Goal: Contribute content

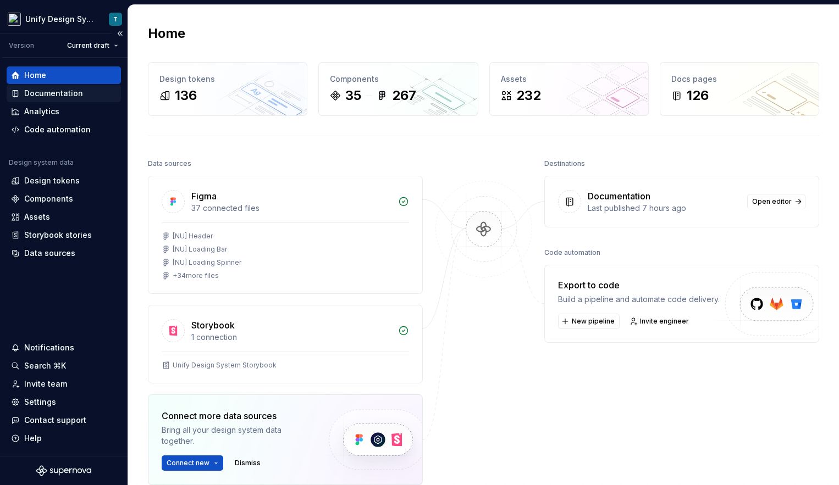
click at [71, 88] on div "Documentation" at bounding box center [53, 93] width 59 height 11
click at [74, 95] on div "Documentation" at bounding box center [53, 93] width 59 height 11
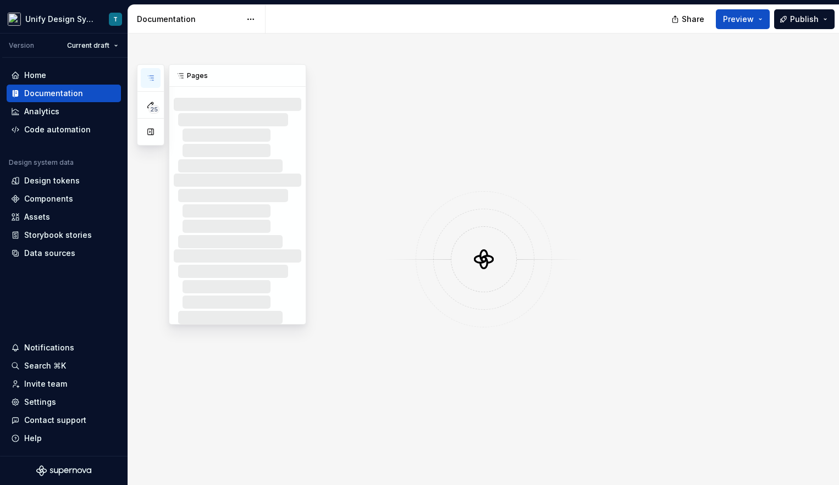
click at [148, 79] on icon "button" at bounding box center [150, 78] width 9 height 9
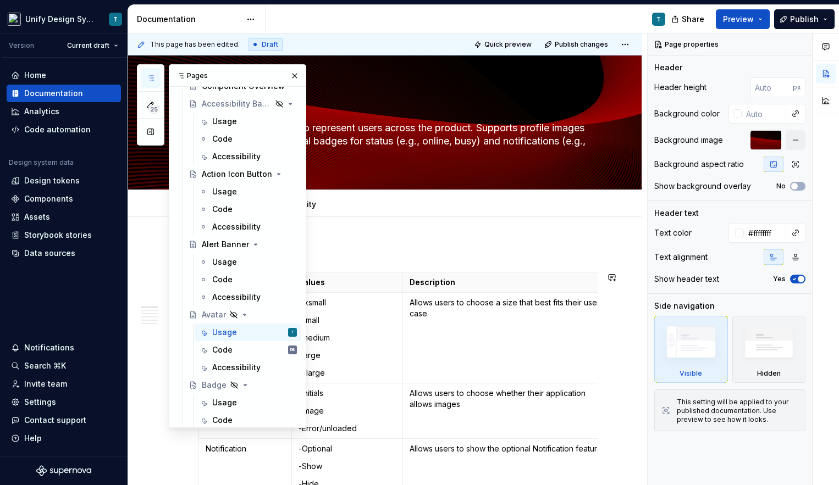
scroll to position [552, 0]
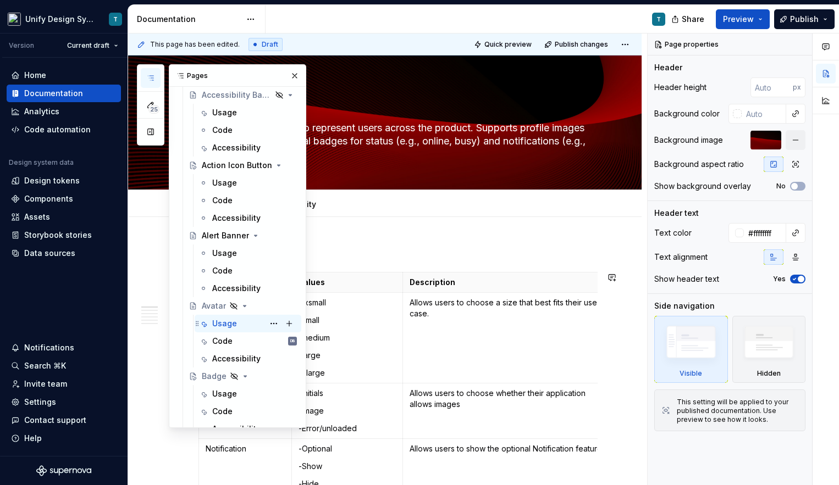
click at [224, 323] on div "Usage" at bounding box center [224, 323] width 25 height 11
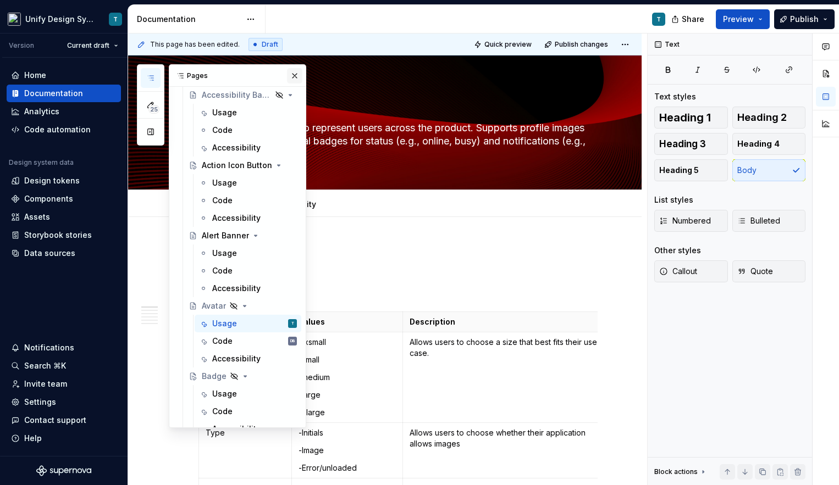
click at [291, 75] on button "button" at bounding box center [294, 75] width 15 height 15
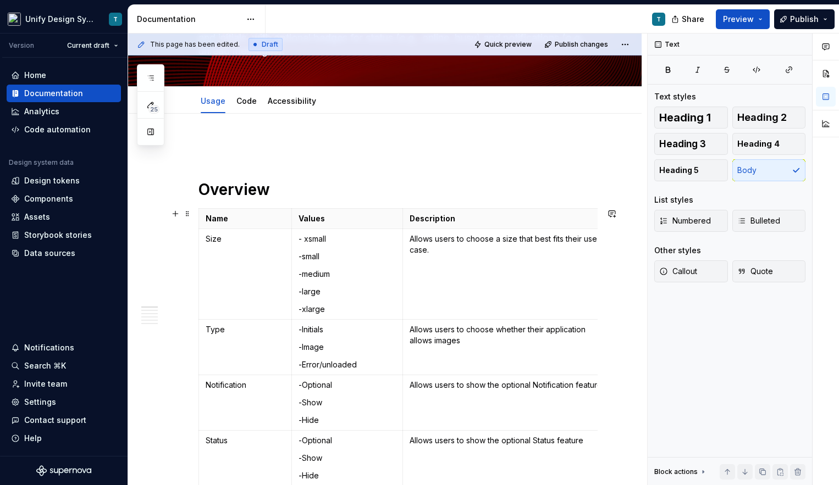
scroll to position [107, 0]
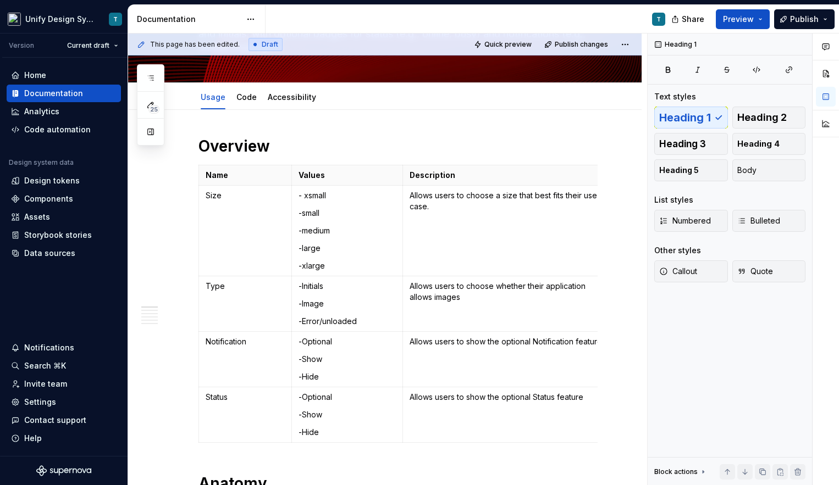
scroll to position [0, 0]
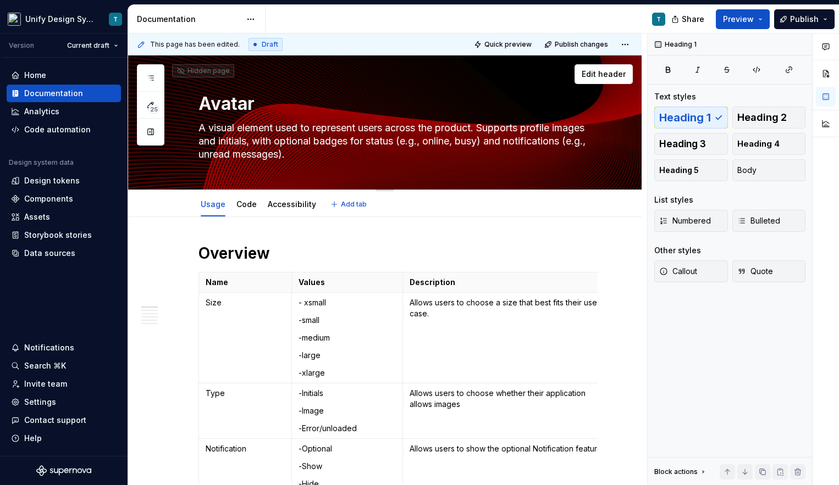
drag, startPoint x: 295, startPoint y: 154, endPoint x: 297, endPoint y: 166, distance: 12.9
click at [297, 166] on div "Avatar A visual element used to represent users across the product. Supports pr…" at bounding box center [397, 122] width 399 height 134
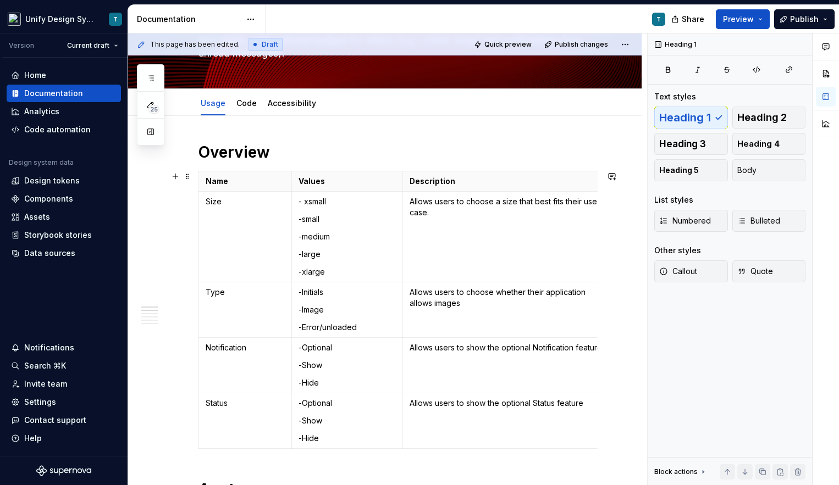
scroll to position [74, 0]
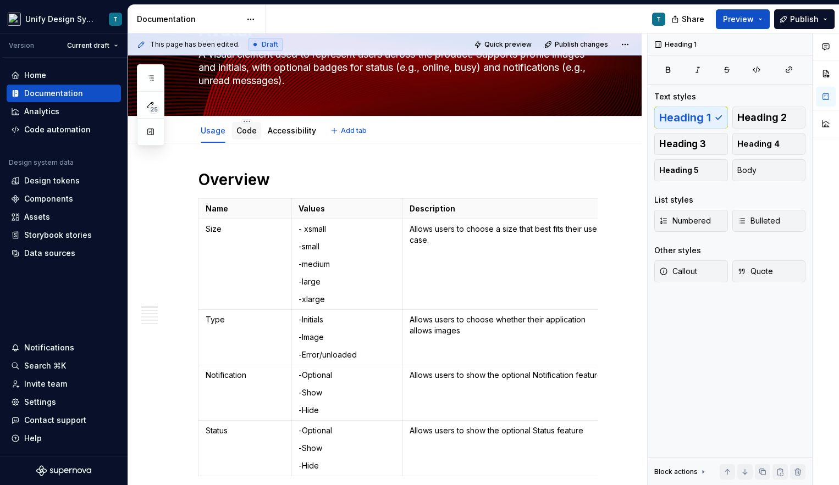
click at [250, 136] on div "Code" at bounding box center [246, 130] width 20 height 11
click at [241, 134] on link "Code" at bounding box center [246, 130] width 20 height 9
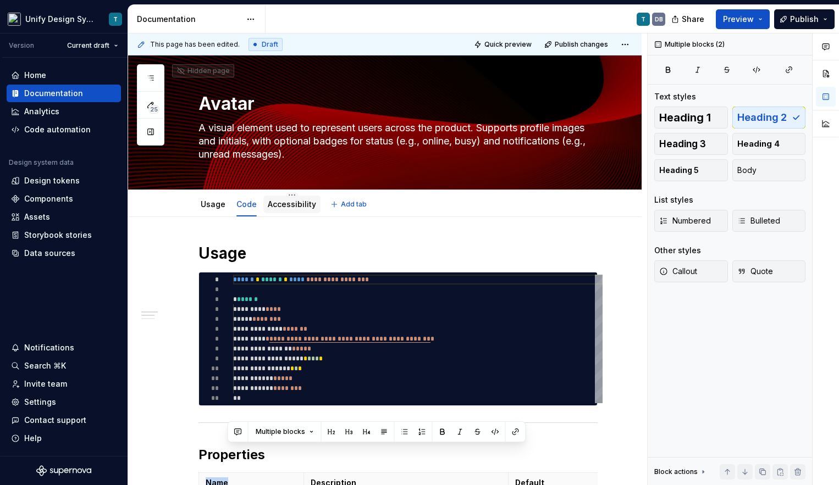
click at [272, 209] on div "Accessibility" at bounding box center [292, 204] width 48 height 11
click at [292, 207] on link "Accessibility" at bounding box center [292, 203] width 48 height 9
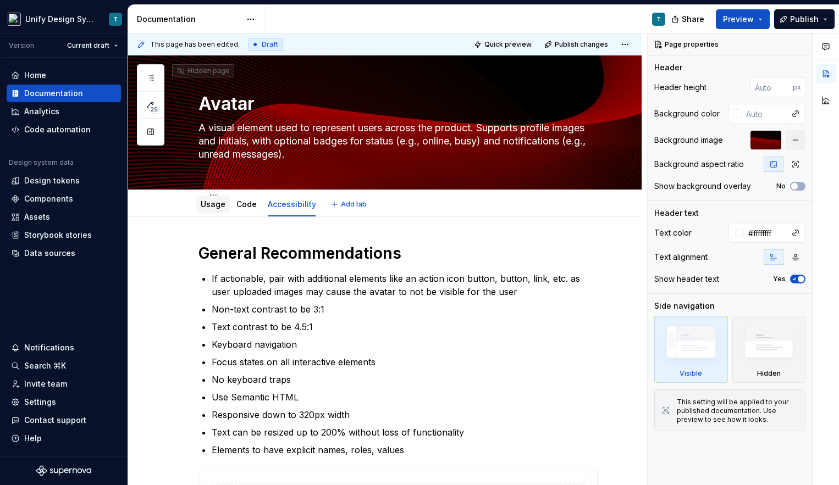
click at [214, 207] on link "Usage" at bounding box center [213, 203] width 25 height 9
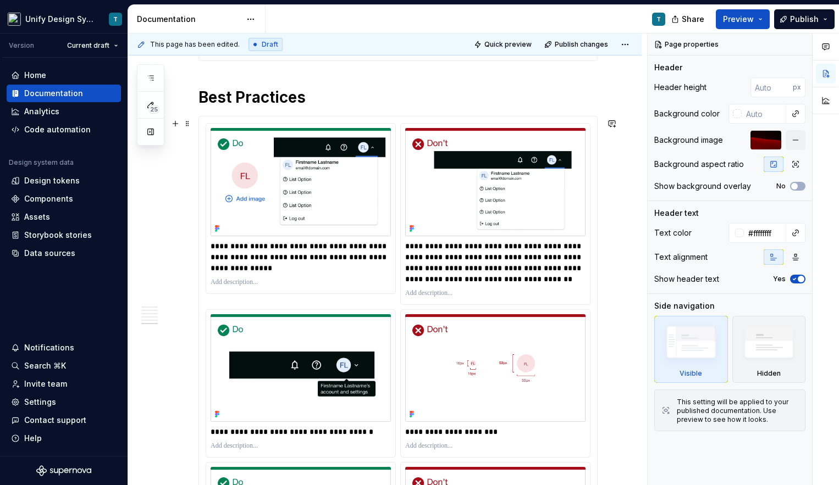
scroll to position [2517, 0]
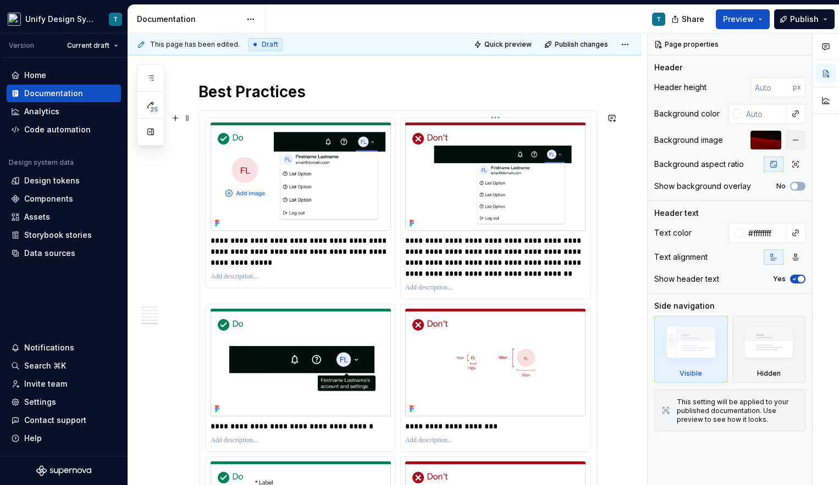
click at [474, 267] on p "**********" at bounding box center [496, 257] width 183 height 44
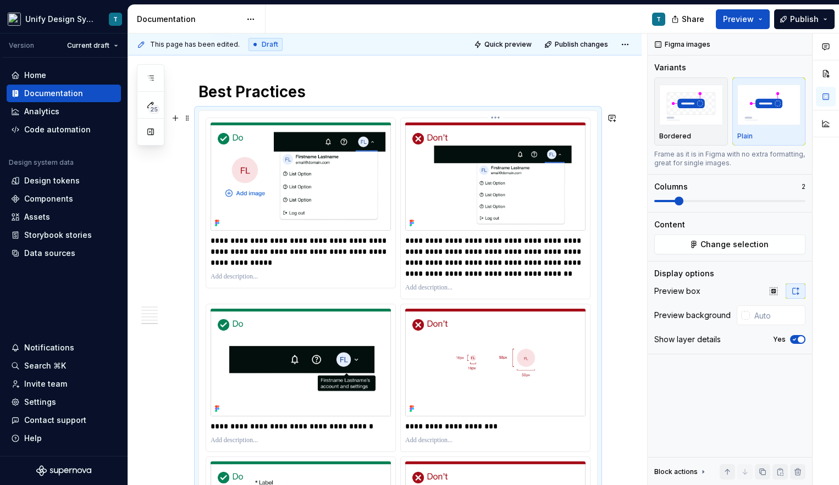
type textarea "*"
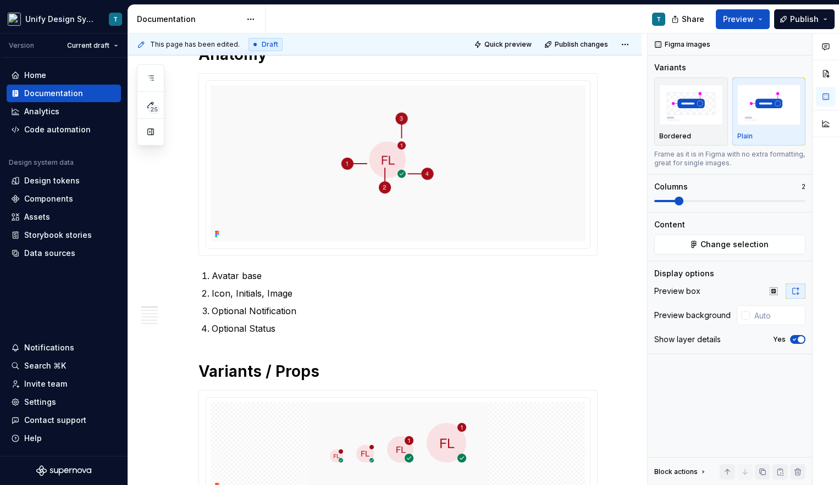
scroll to position [0, 0]
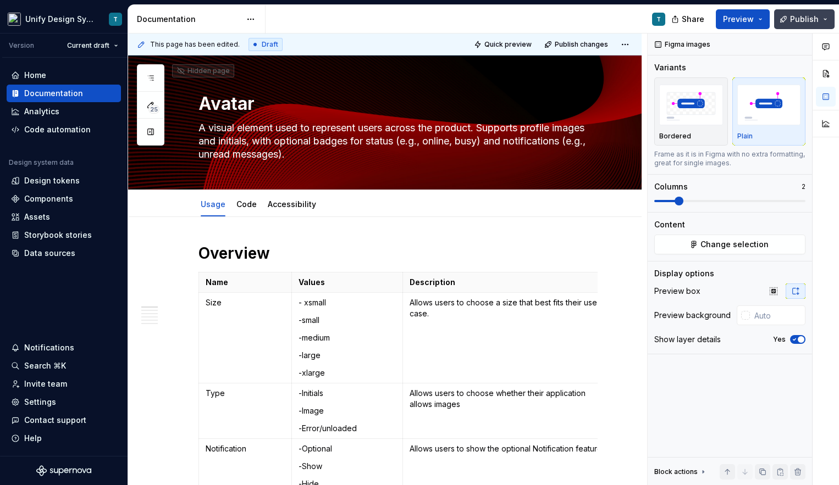
click at [803, 20] on span "Publish" at bounding box center [804, 19] width 29 height 11
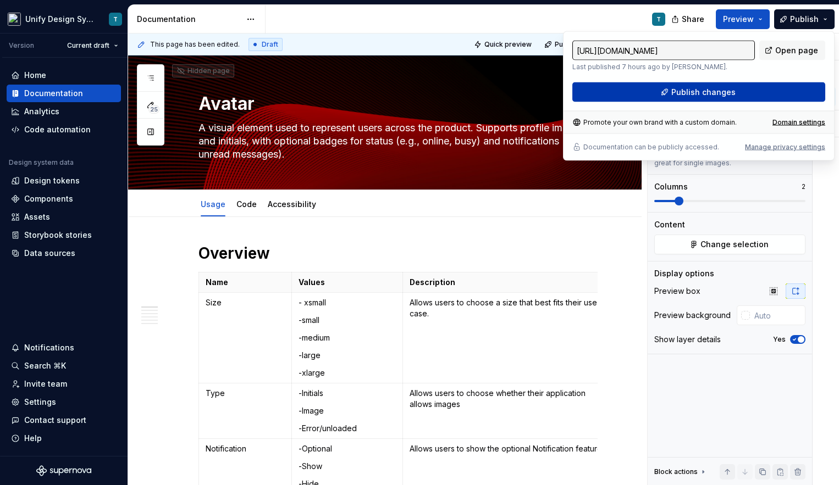
click at [703, 87] on span "Publish changes" at bounding box center [703, 92] width 64 height 11
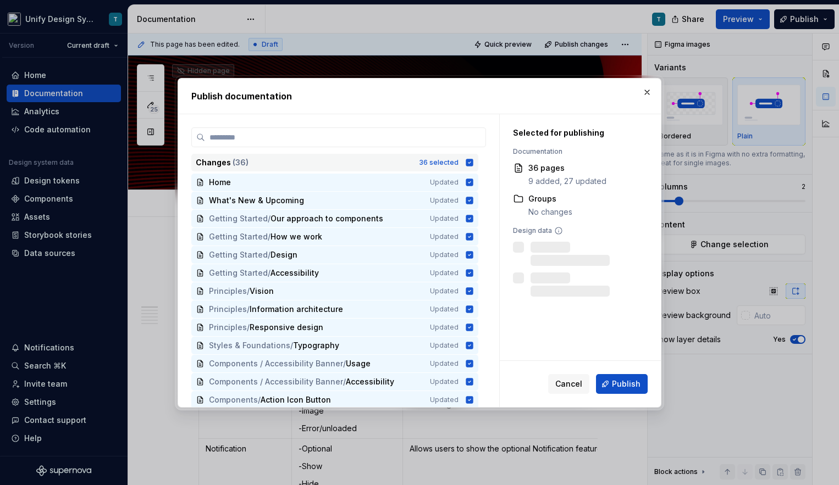
click at [439, 160] on div "36 selected" at bounding box center [439, 162] width 40 height 9
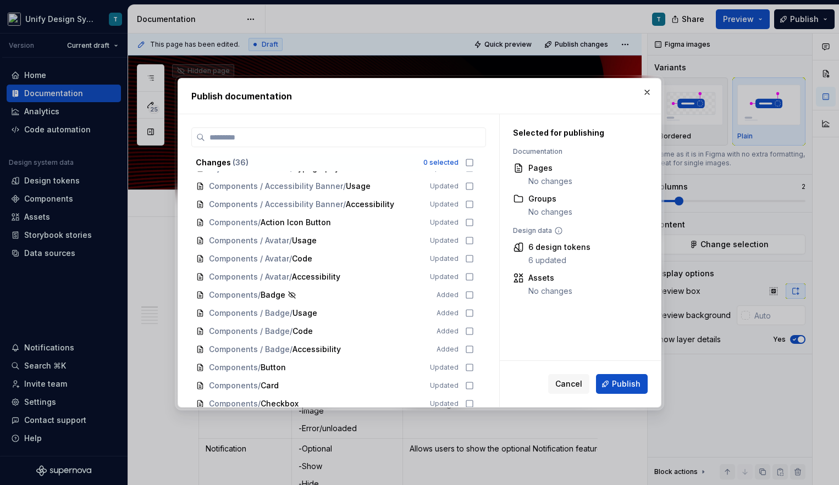
scroll to position [184, 0]
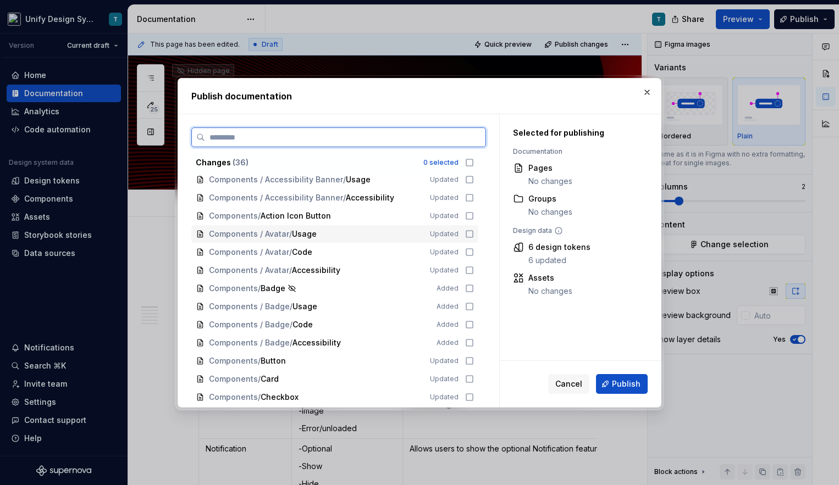
click at [294, 229] on span "Usage" at bounding box center [304, 234] width 25 height 11
click at [276, 247] on span "Components / Avatar" at bounding box center [249, 252] width 80 height 11
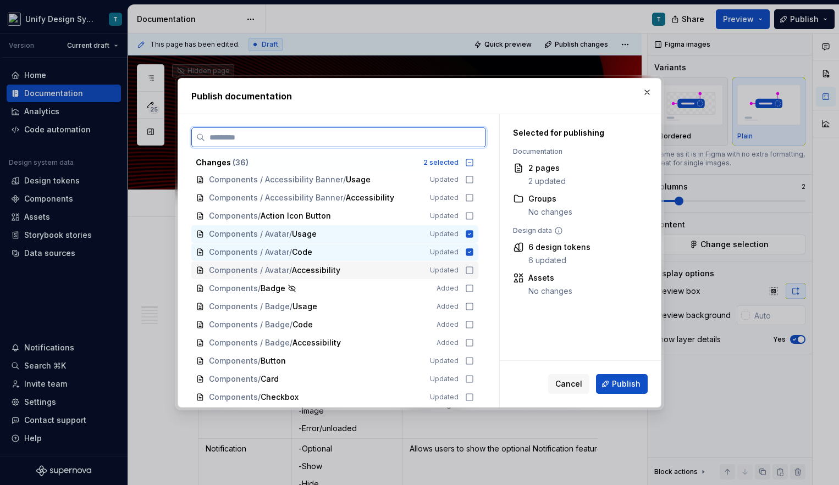
click at [271, 270] on span "Components / Avatar" at bounding box center [249, 270] width 80 height 11
click at [584, 381] on button "Cancel" at bounding box center [568, 384] width 41 height 20
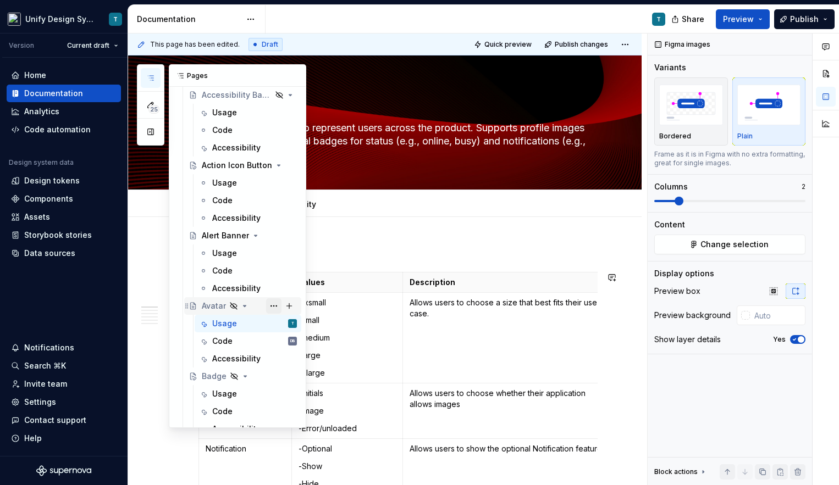
click at [276, 303] on button "Page tree" at bounding box center [273, 305] width 15 height 15
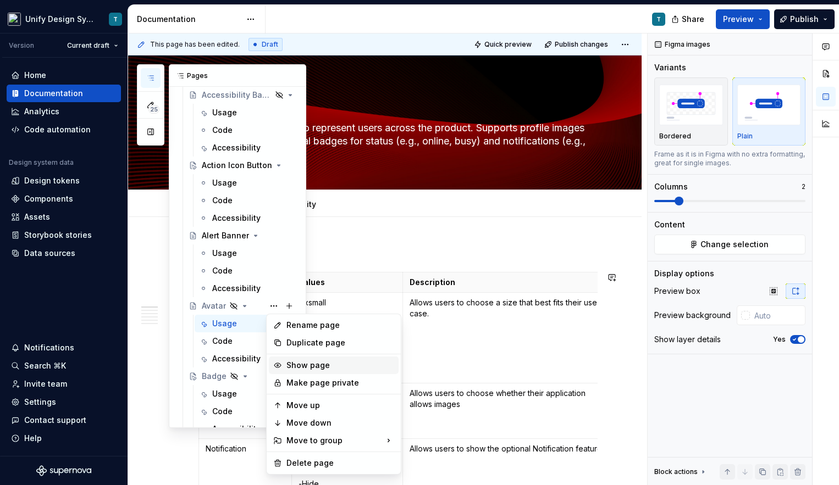
click at [302, 364] on div "Show page" at bounding box center [340, 365] width 108 height 11
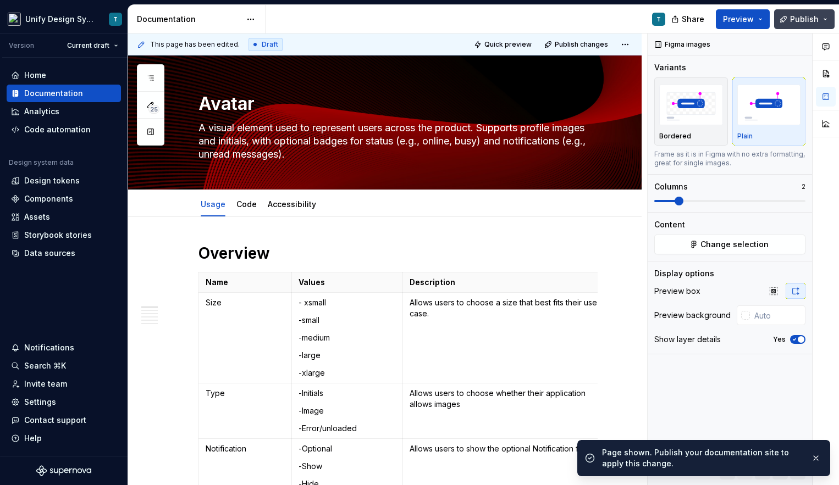
click at [791, 17] on span "Publish" at bounding box center [804, 19] width 29 height 11
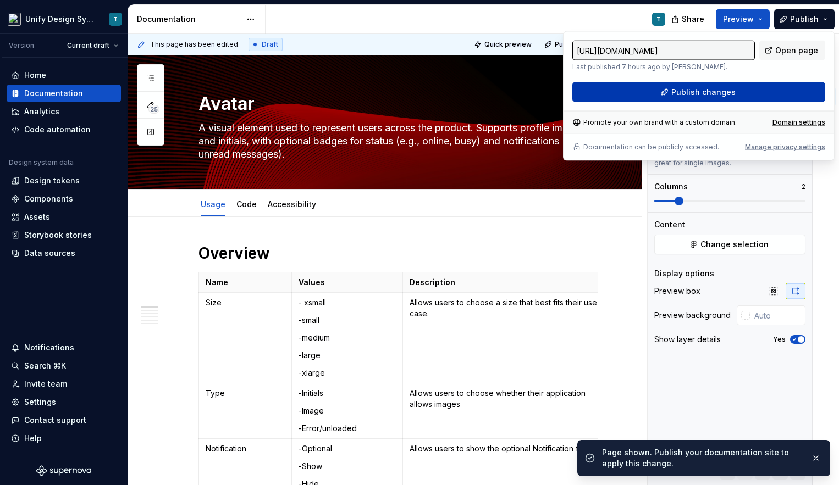
click at [707, 91] on span "Publish changes" at bounding box center [703, 92] width 64 height 11
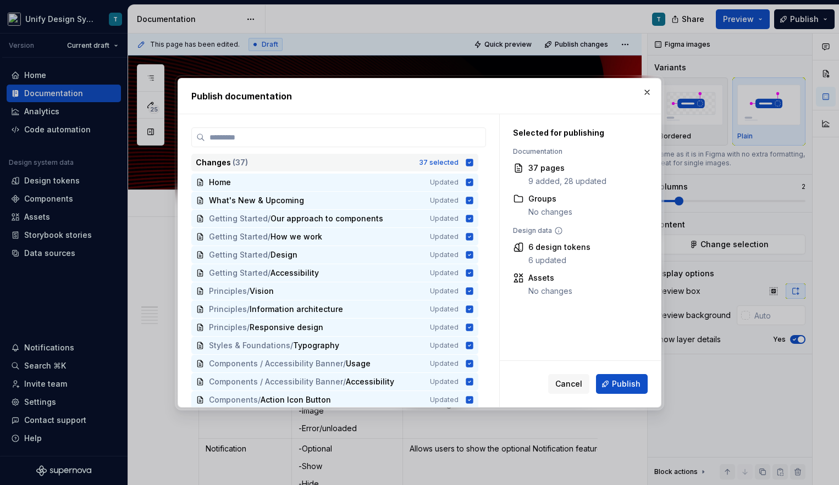
click at [397, 169] on div "Changes ( 37 ) 37 selected" at bounding box center [334, 163] width 287 height 18
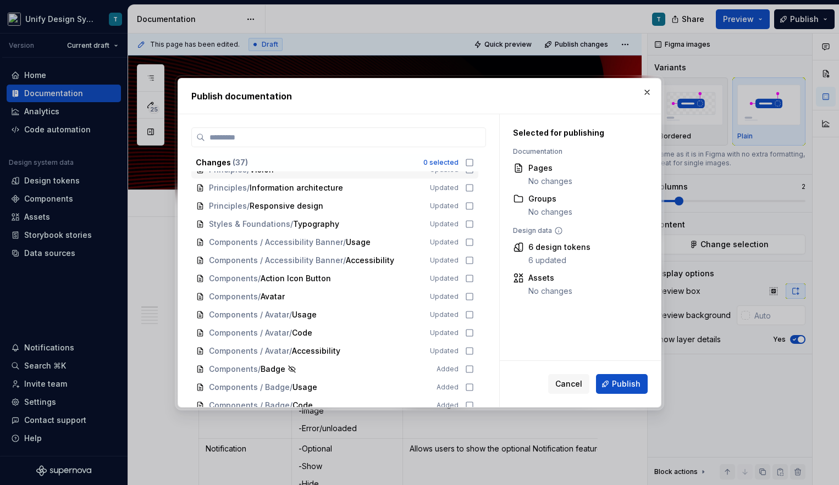
scroll to position [135, 0]
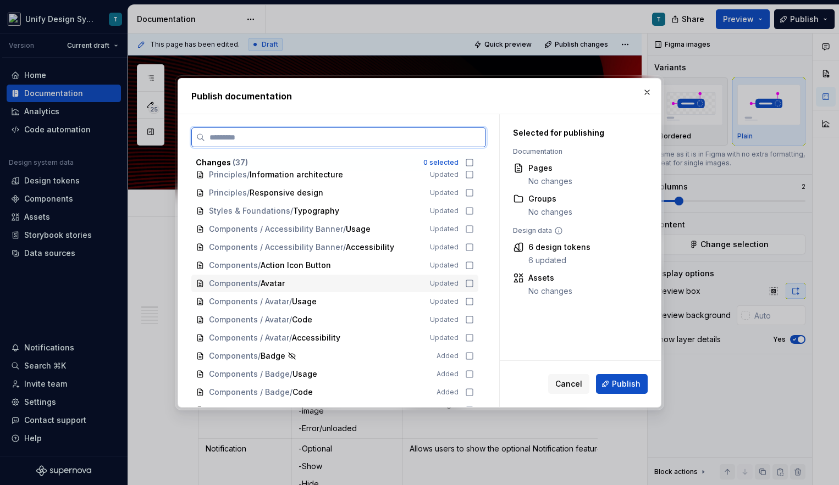
click at [292, 280] on div "Components / Avatar" at bounding box center [313, 283] width 208 height 11
click at [289, 298] on span "/" at bounding box center [290, 301] width 3 height 11
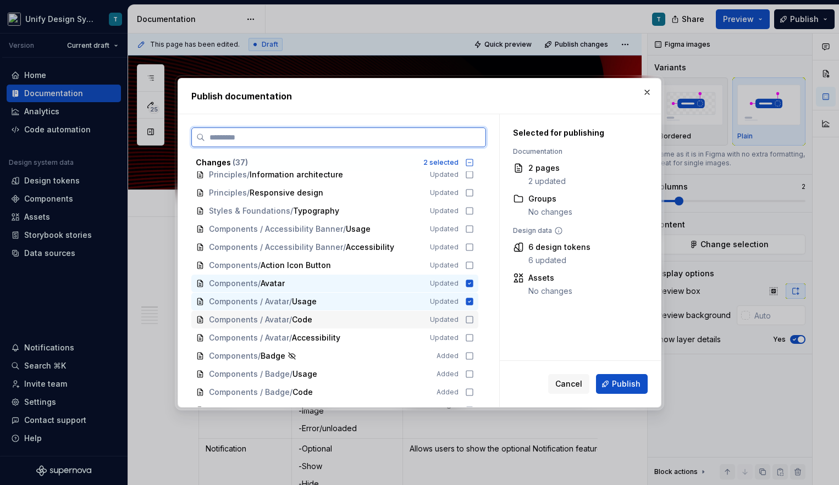
click at [282, 317] on span "Components / Avatar" at bounding box center [249, 319] width 80 height 11
click at [282, 332] on span "Components / Avatar" at bounding box center [249, 337] width 80 height 11
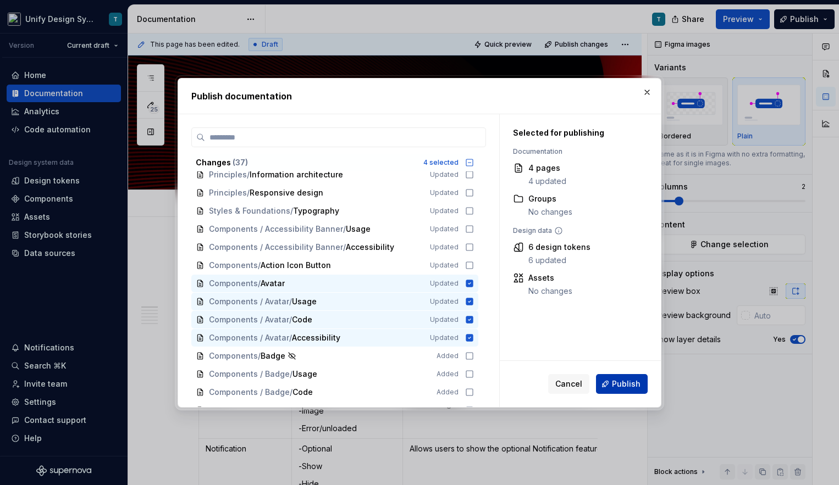
click at [629, 381] on span "Publish" at bounding box center [626, 384] width 29 height 11
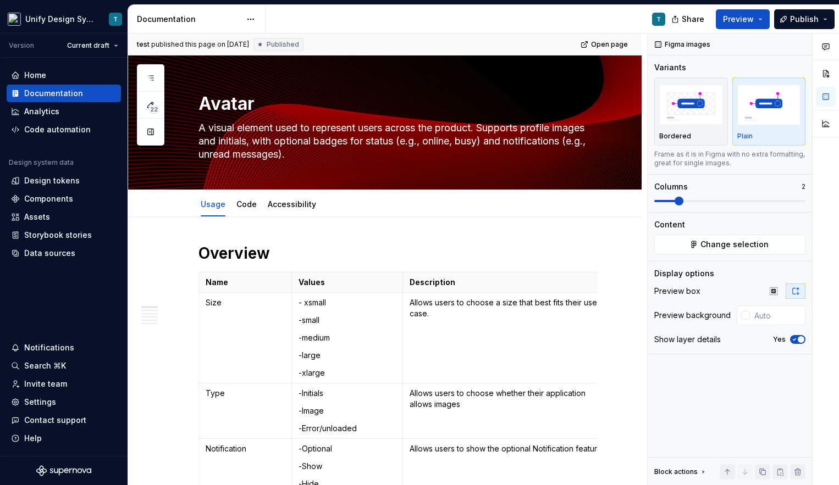
type textarea "*"
